Goal: Task Accomplishment & Management: Complete application form

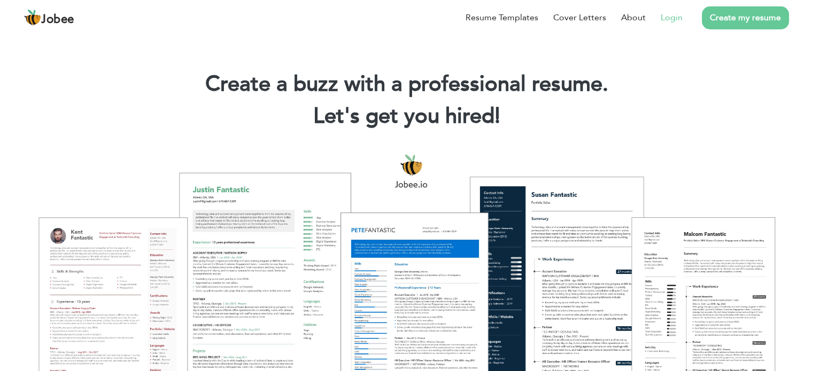
click at [671, 12] on link "Login" at bounding box center [671, 17] width 22 height 13
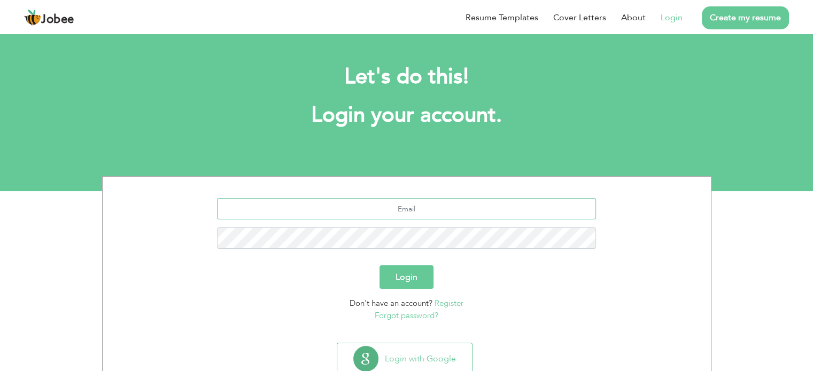
click at [427, 212] on input "text" at bounding box center [406, 208] width 379 height 21
type input "[EMAIL_ADDRESS][DOMAIN_NAME]"
click at [405, 267] on button "Login" at bounding box center [406, 278] width 54 height 24
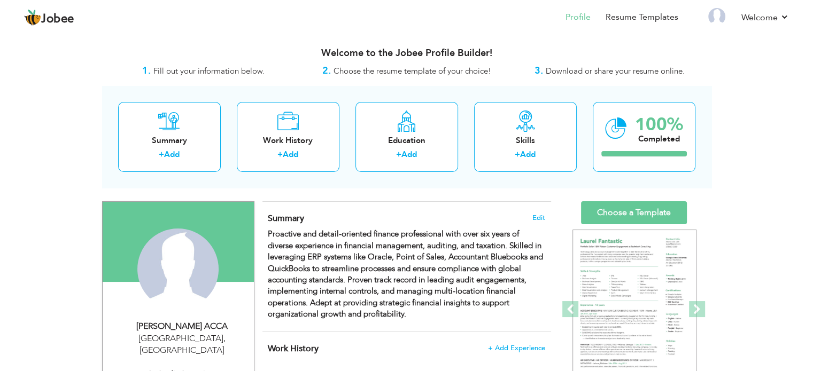
click at [254, 68] on span "Fill out your information below." at bounding box center [208, 71] width 111 height 11
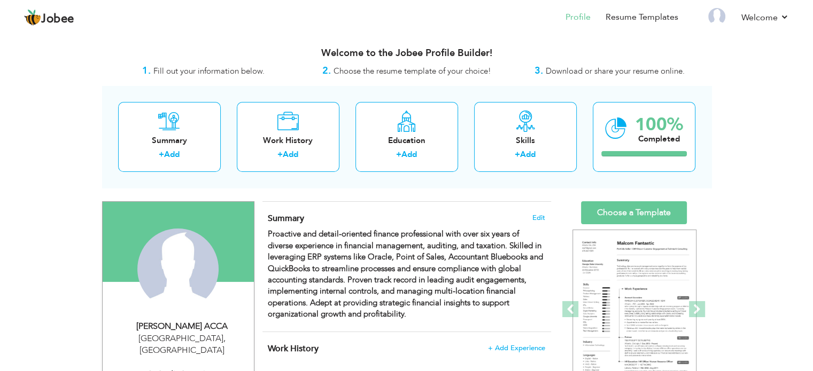
click at [346, 76] on span "Choose the resume template of your choice!" at bounding box center [412, 71] width 158 height 11
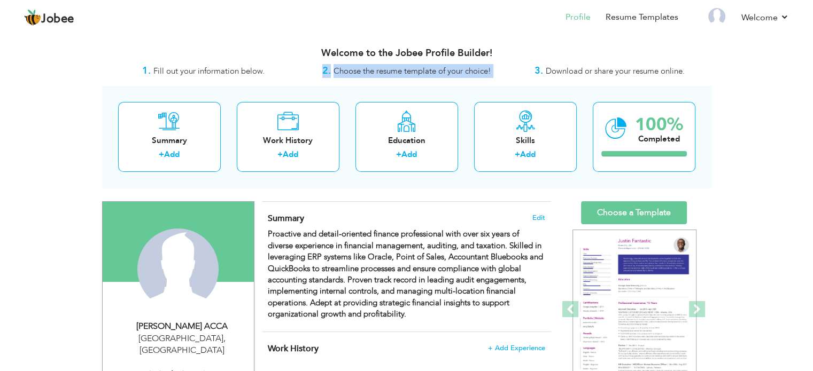
click at [452, 68] on span "Choose the resume template of your choice!" at bounding box center [412, 71] width 158 height 11
